Goal: Transaction & Acquisition: Obtain resource

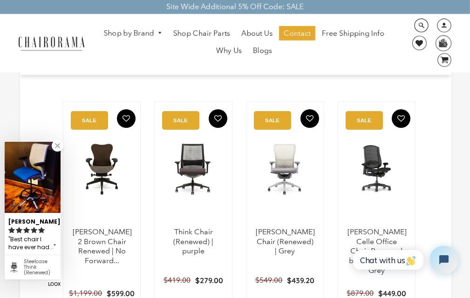
click at [145, 50] on ul "Shop by Brand [GEOGRAPHIC_DATA] [PERSON_NAME] Steelcase [PERSON_NAME] Human Sca…" at bounding box center [244, 43] width 301 height 34
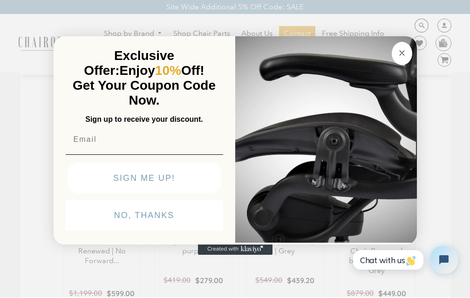
click input "Submit" at bounding box center [0, 0] width 0 height 0
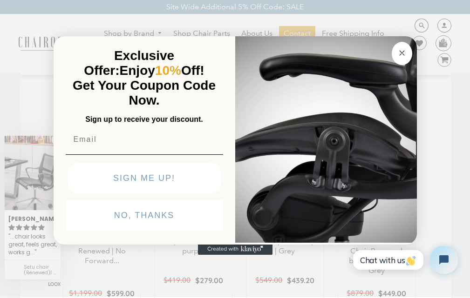
click at [284, 48] on img "POPUP Form" at bounding box center [326, 138] width 182 height 209
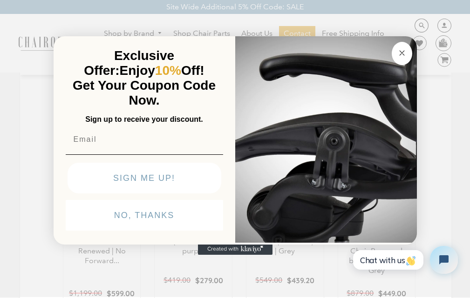
scroll to position [56, 0]
click at [144, 130] on input "Email" at bounding box center [144, 139] width 157 height 19
click input "Submit" at bounding box center [0, 0] width 0 height 0
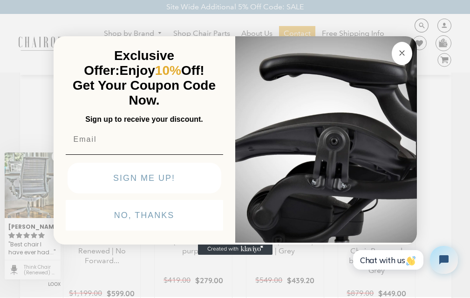
click at [292, 50] on img "POPUP Form" at bounding box center [326, 138] width 182 height 209
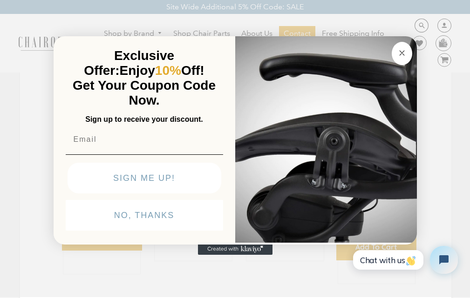
scroll to position [112, 0]
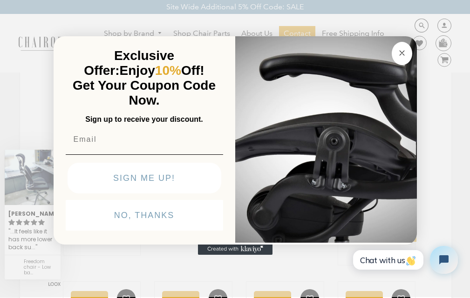
click at [78, 194] on button "SIGN ME UP!" at bounding box center [145, 178] width 154 height 31
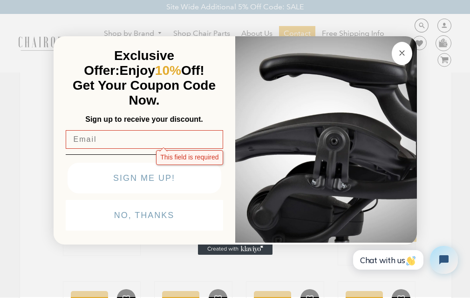
scroll to position [0, 0]
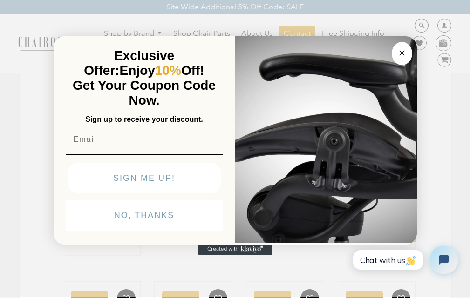
click at [392, 42] on button "Close dialog" at bounding box center [402, 53] width 20 height 23
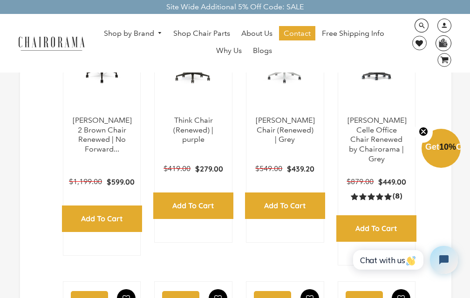
click at [436, 39] on img at bounding box center [443, 43] width 14 height 14
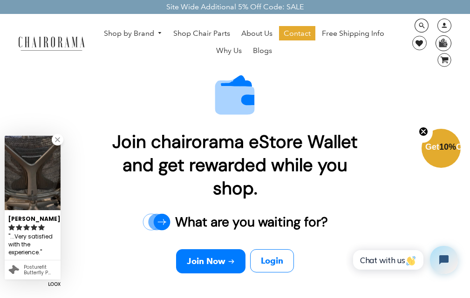
click at [436, 37] on img at bounding box center [443, 43] width 14 height 14
